Goal: Task Accomplishment & Management: Use online tool/utility

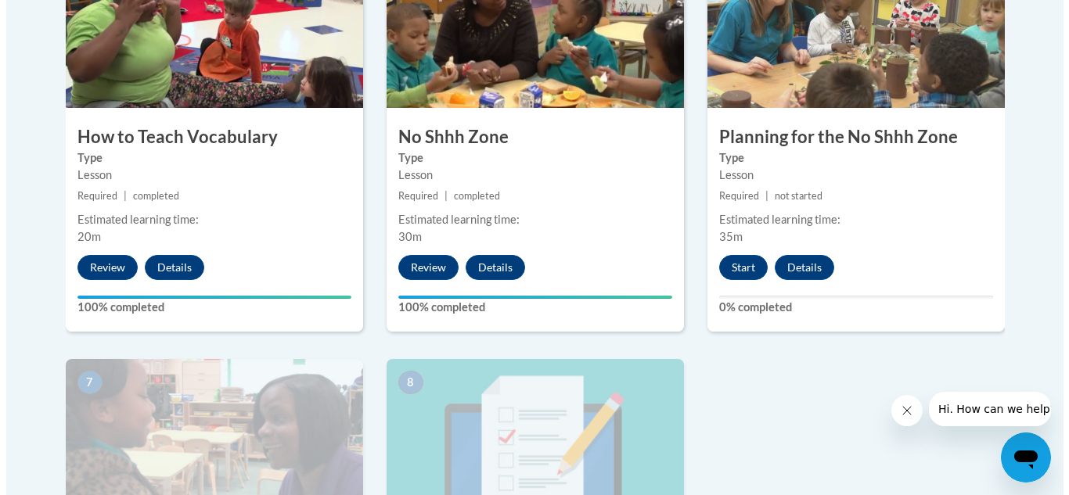
scroll to position [1013, 0]
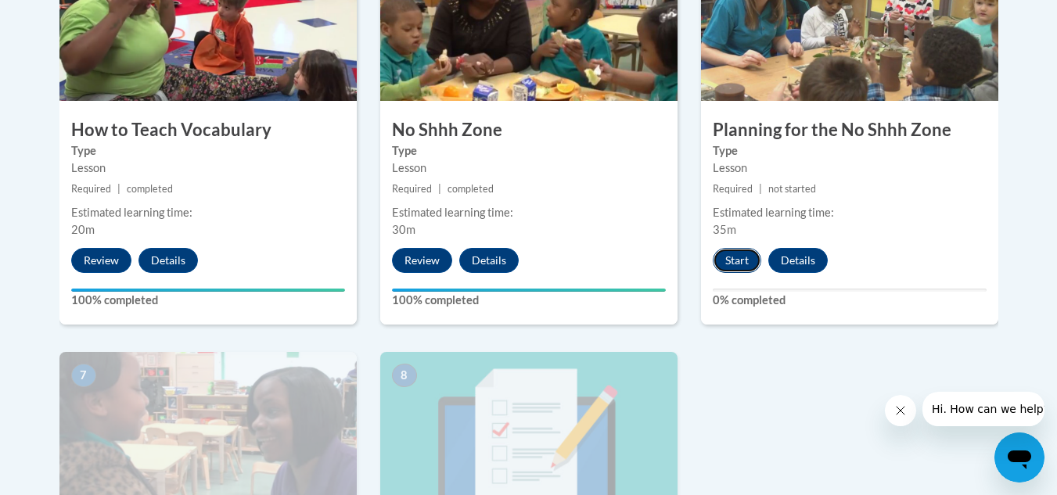
click at [744, 254] on button "Start" at bounding box center [737, 260] width 49 height 25
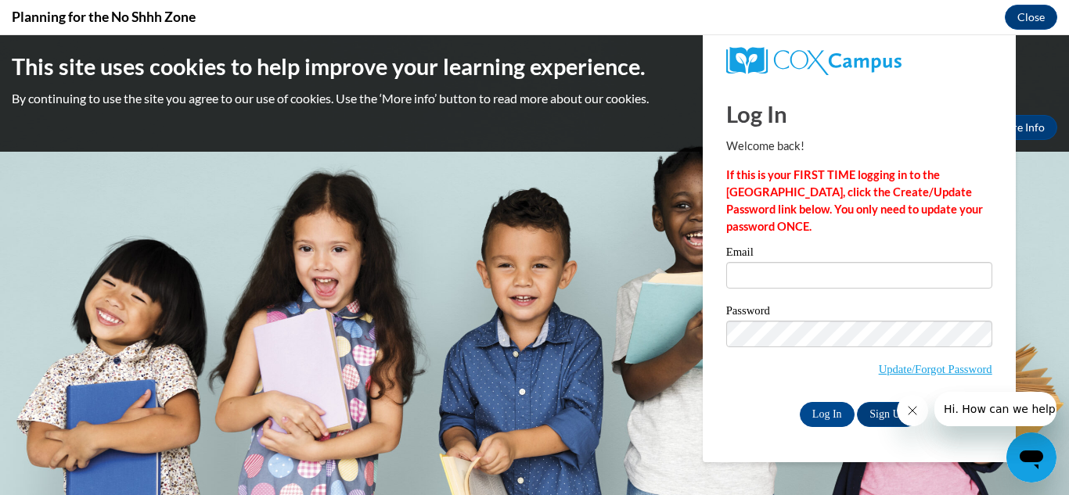
scroll to position [0, 0]
click at [758, 276] on input "Email" at bounding box center [859, 275] width 266 height 27
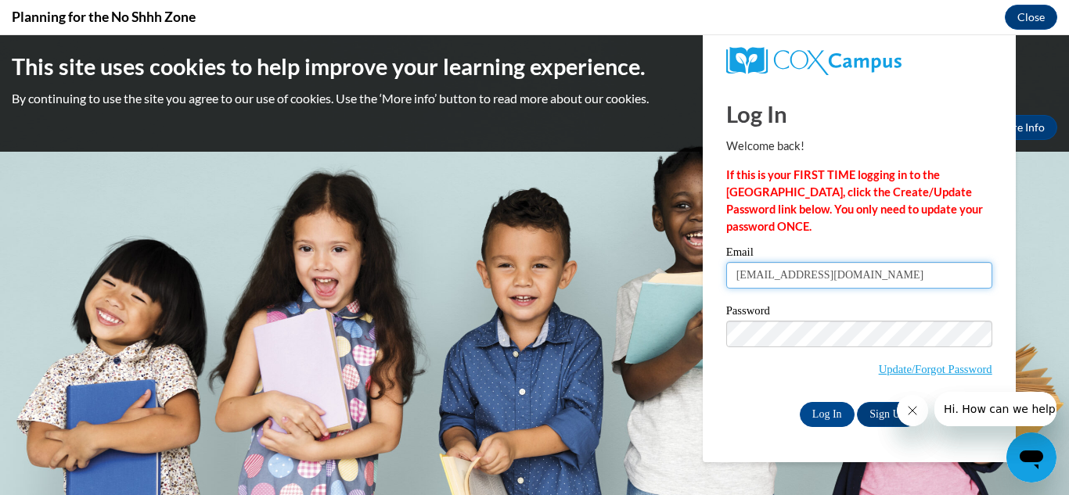
type input "[EMAIL_ADDRESS][DOMAIN_NAME]"
click at [761, 411] on div "Log In Sign Up" at bounding box center [859, 414] width 266 height 25
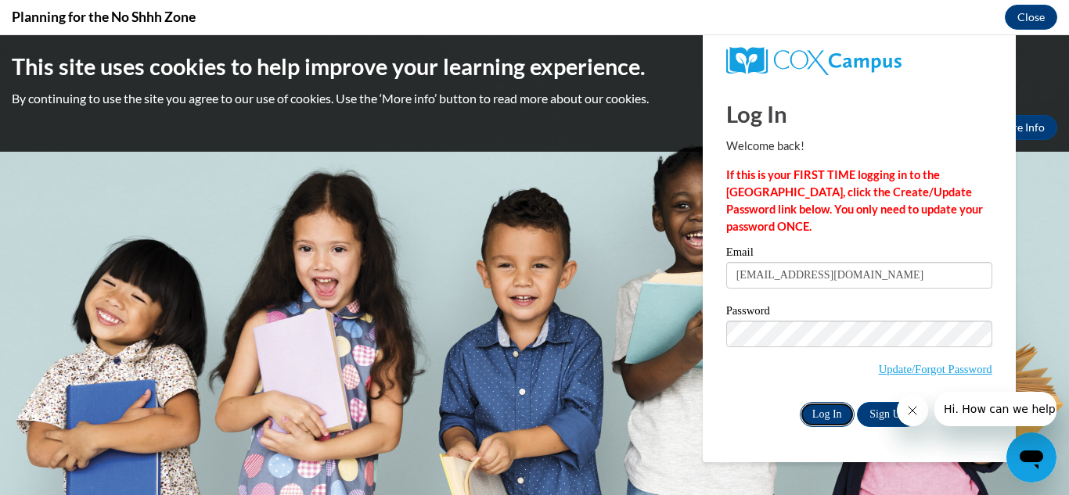
click at [818, 415] on input "Log In" at bounding box center [827, 414] width 55 height 25
click at [824, 410] on input "Log In" at bounding box center [827, 414] width 55 height 25
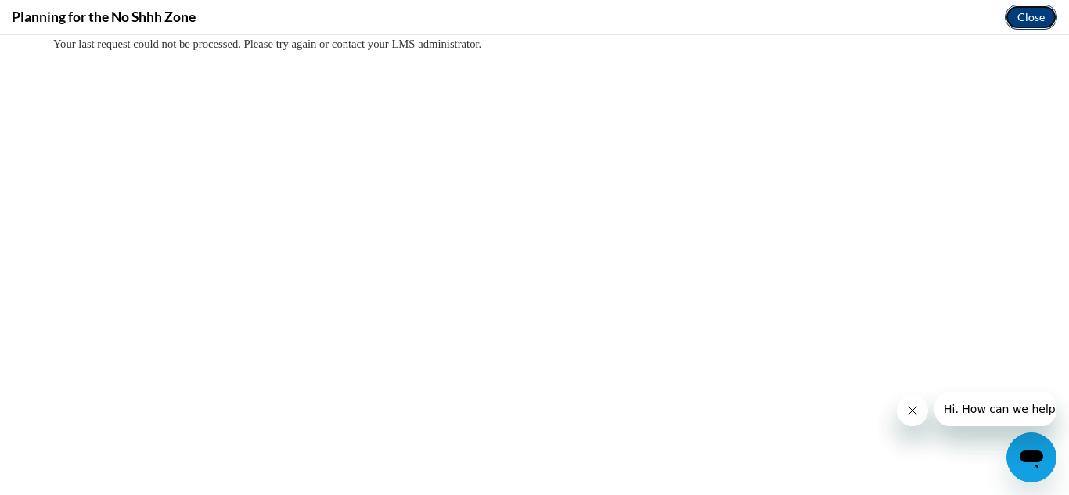
click at [1034, 16] on button "Close" at bounding box center [1031, 17] width 52 height 25
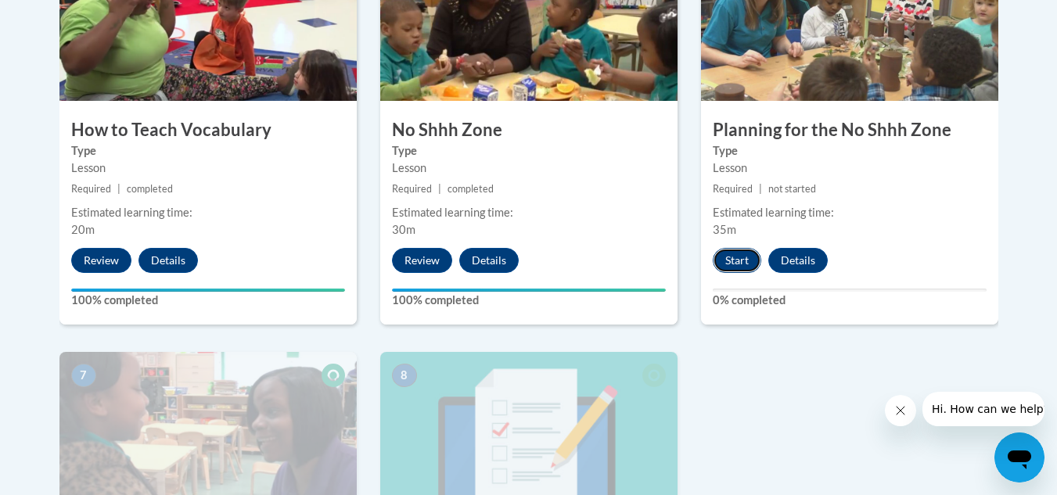
click at [735, 254] on button "Start" at bounding box center [737, 260] width 49 height 25
